Goal: Transaction & Acquisition: Purchase product/service

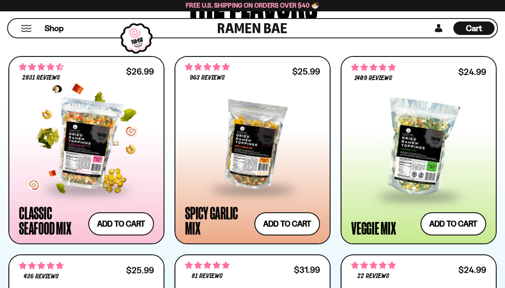
scroll to position [471, 0]
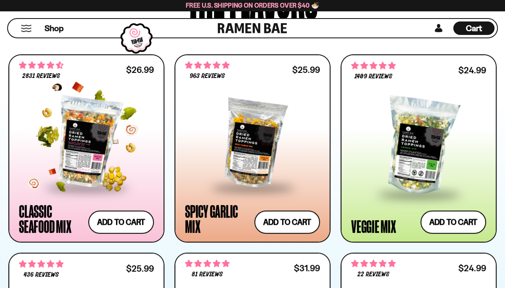
click at [82, 125] on div at bounding box center [86, 142] width 135 height 89
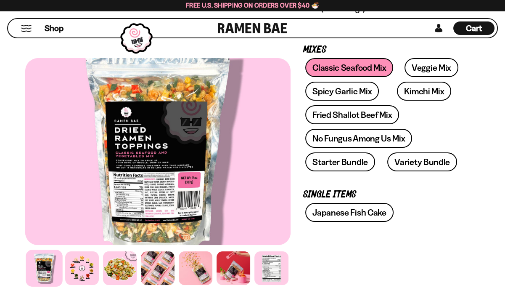
scroll to position [168, 0]
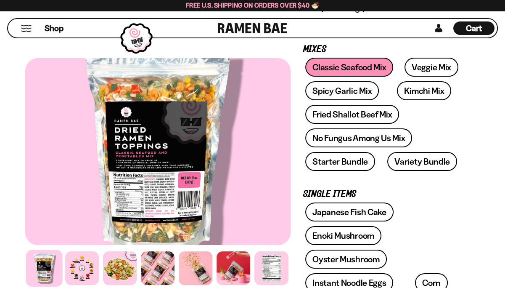
click at [43, 265] on div at bounding box center [44, 268] width 37 height 37
click at [272, 270] on div at bounding box center [271, 268] width 37 height 37
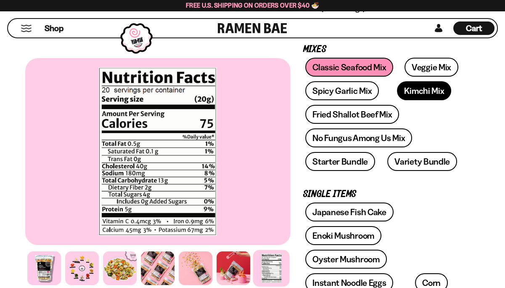
click at [405, 97] on link "Kimchi Mix" at bounding box center [424, 90] width 54 height 19
